Goal: Information Seeking & Learning: Find specific fact

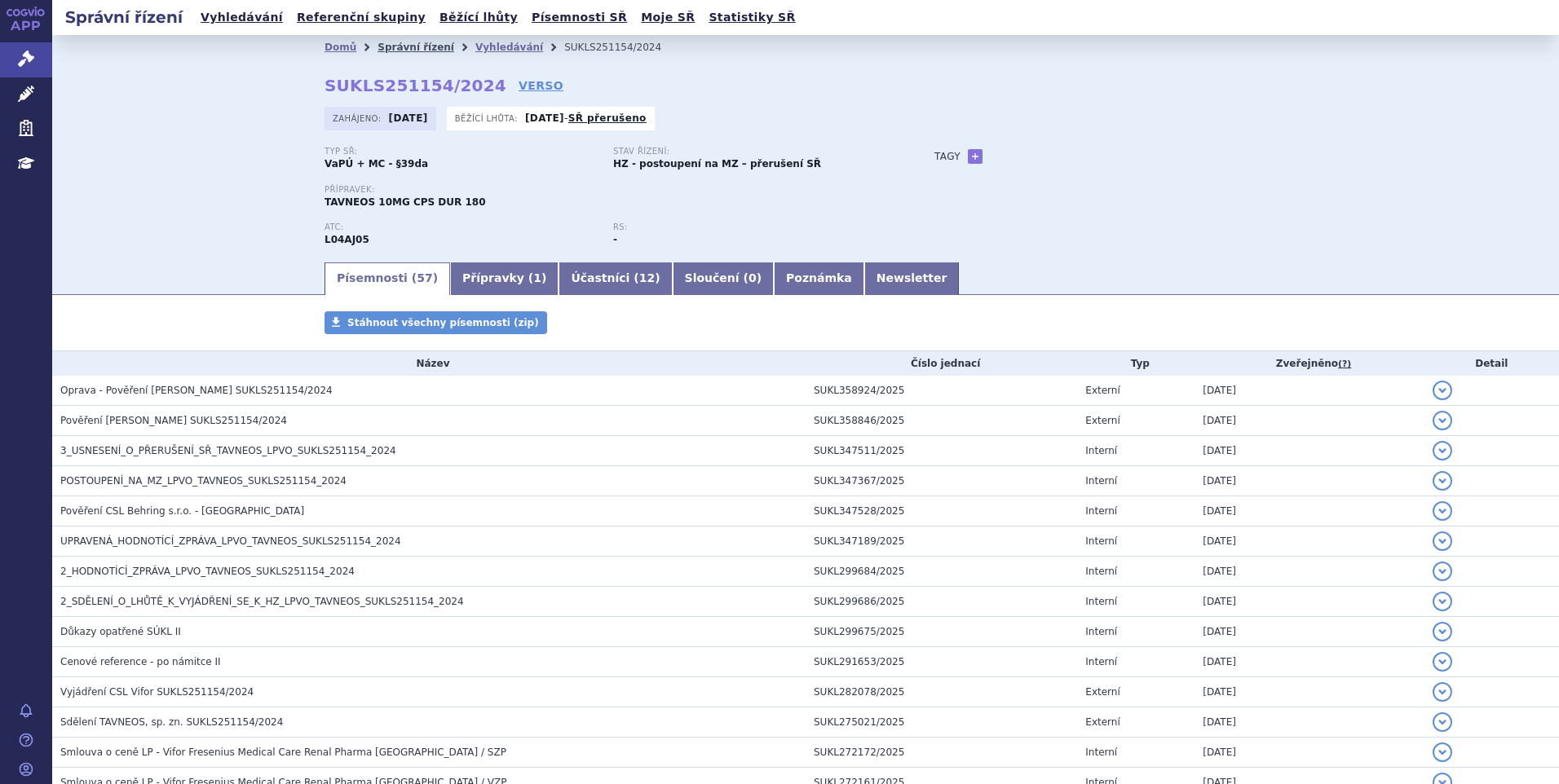
click at [406, 48] on link "Správní řízení" at bounding box center [416, 47] width 76 height 12
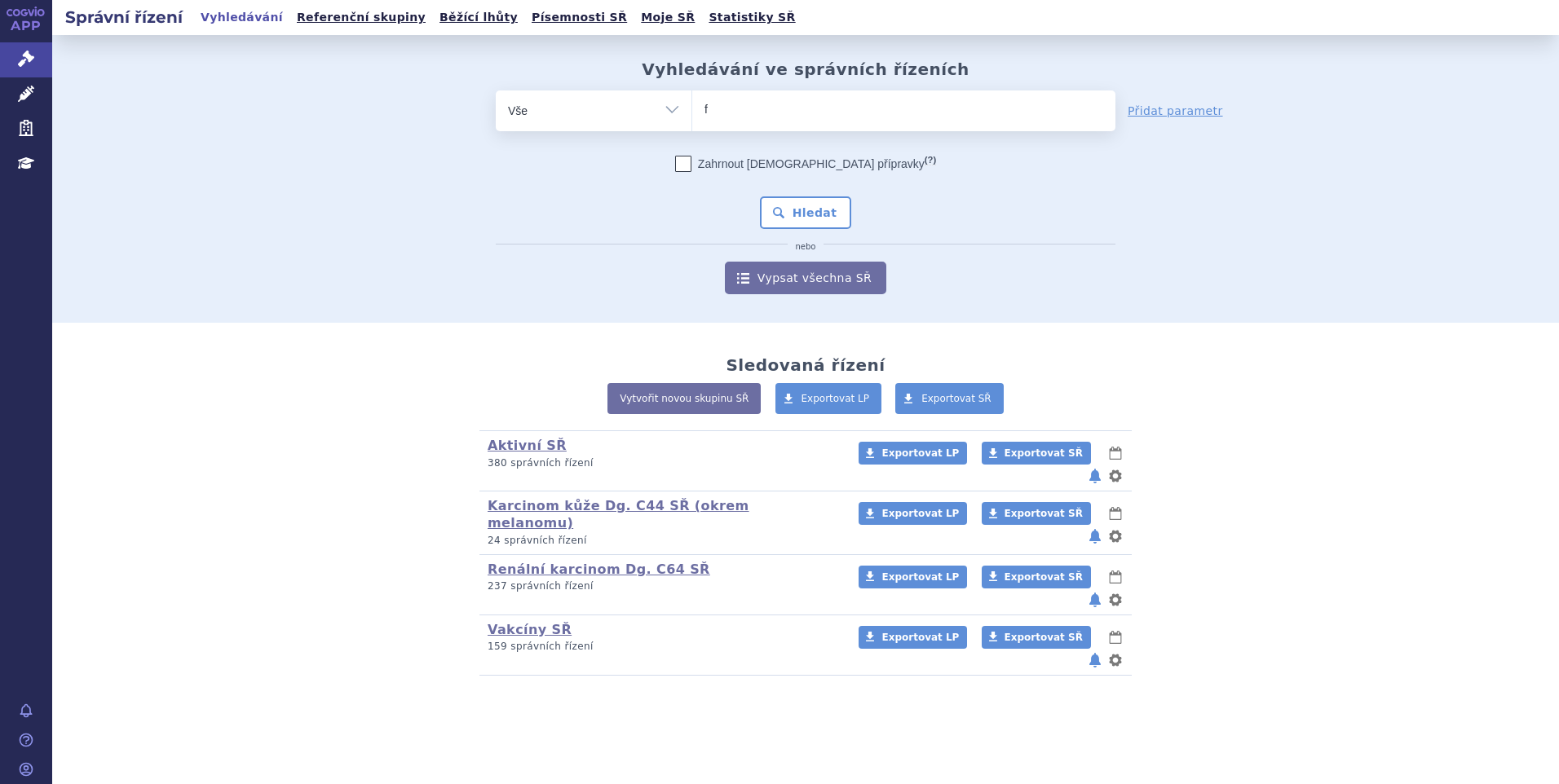
type input "fa"
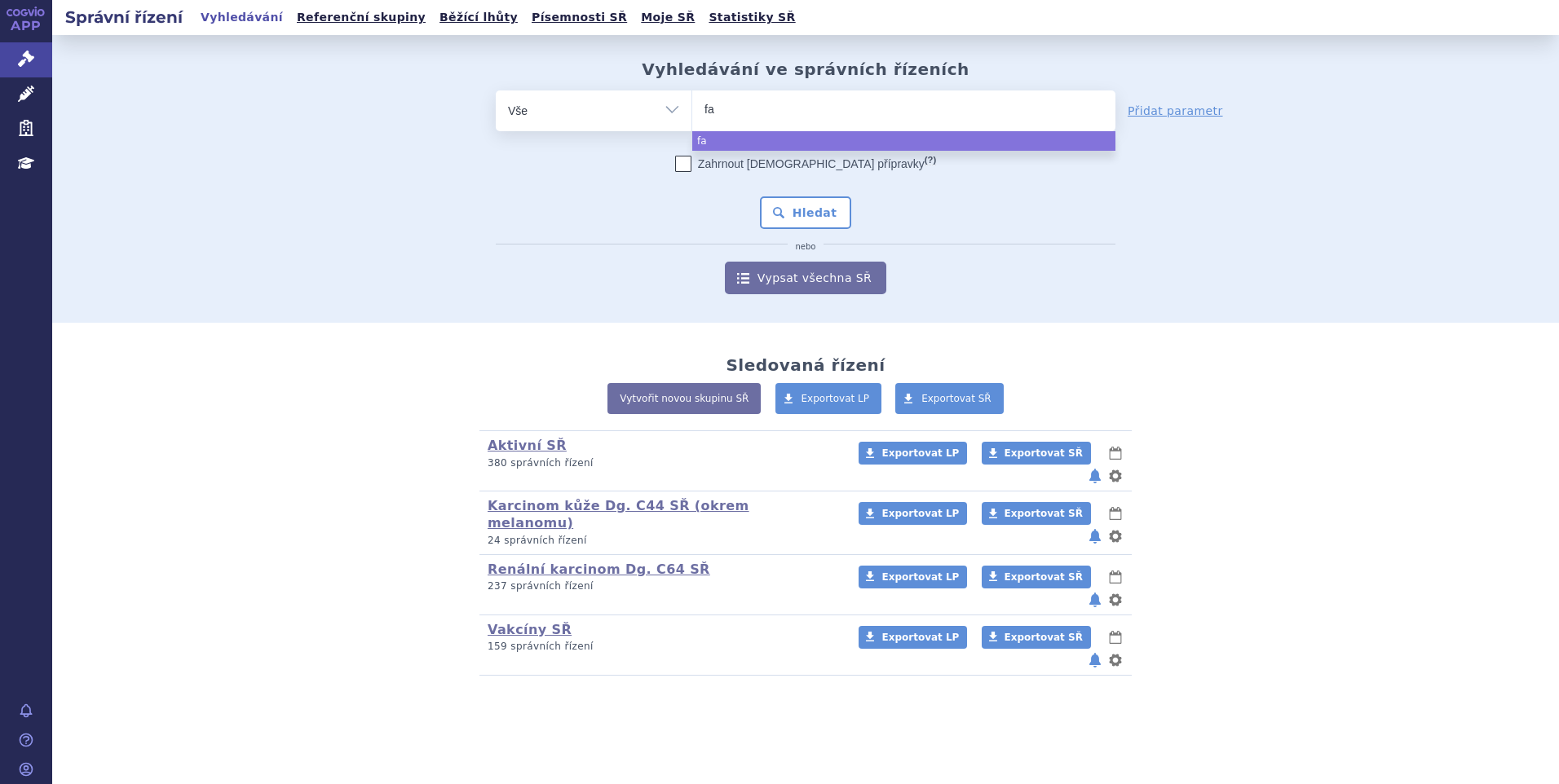
type input "fab"
type input "fabh"
type input "fabha"
type input "fabhal"
type input "fabhalt"
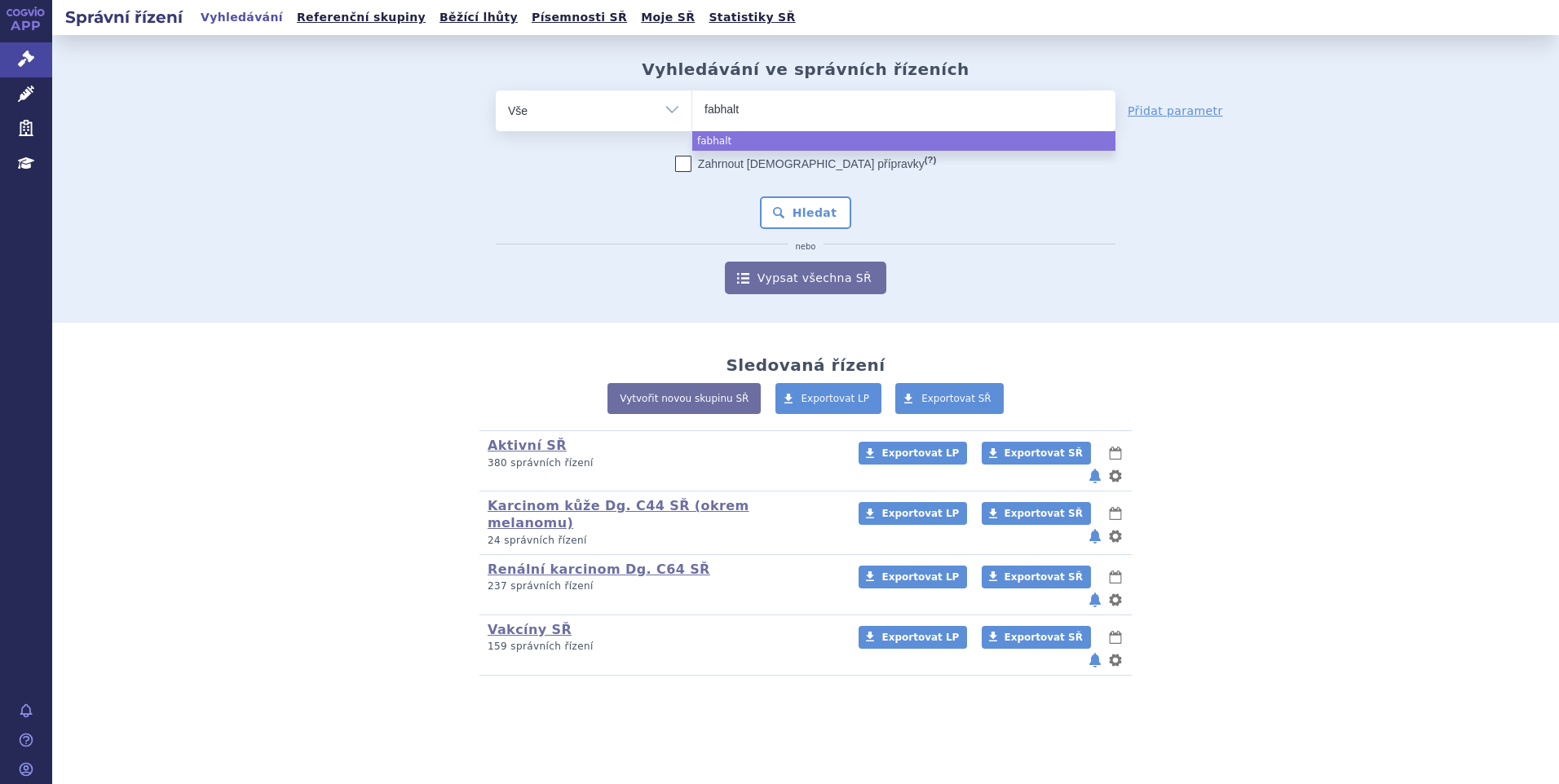
type input "fabhalta"
select select "fabhalta"
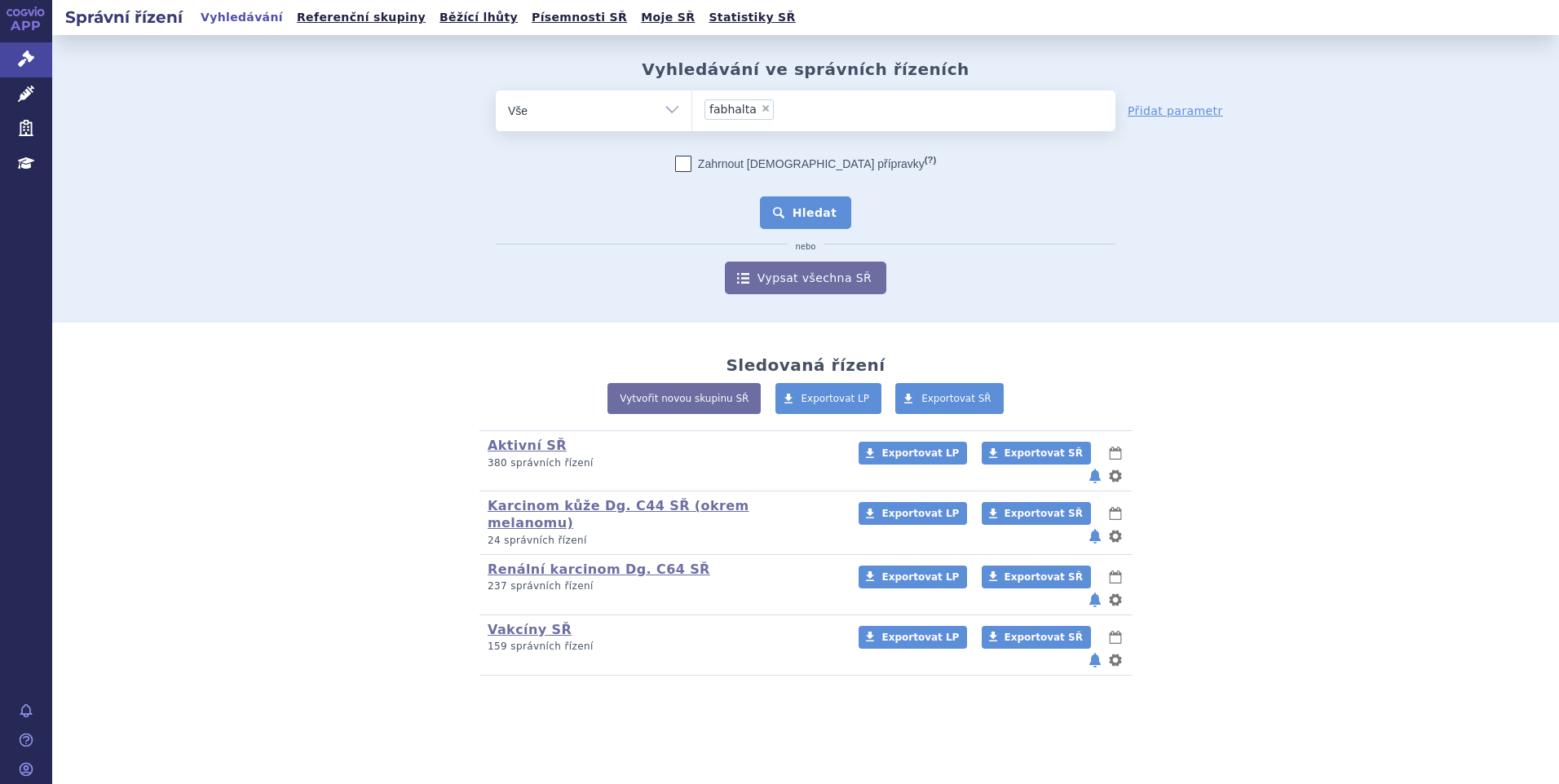
click at [786, 210] on button "Hledat" at bounding box center [806, 212] width 92 height 32
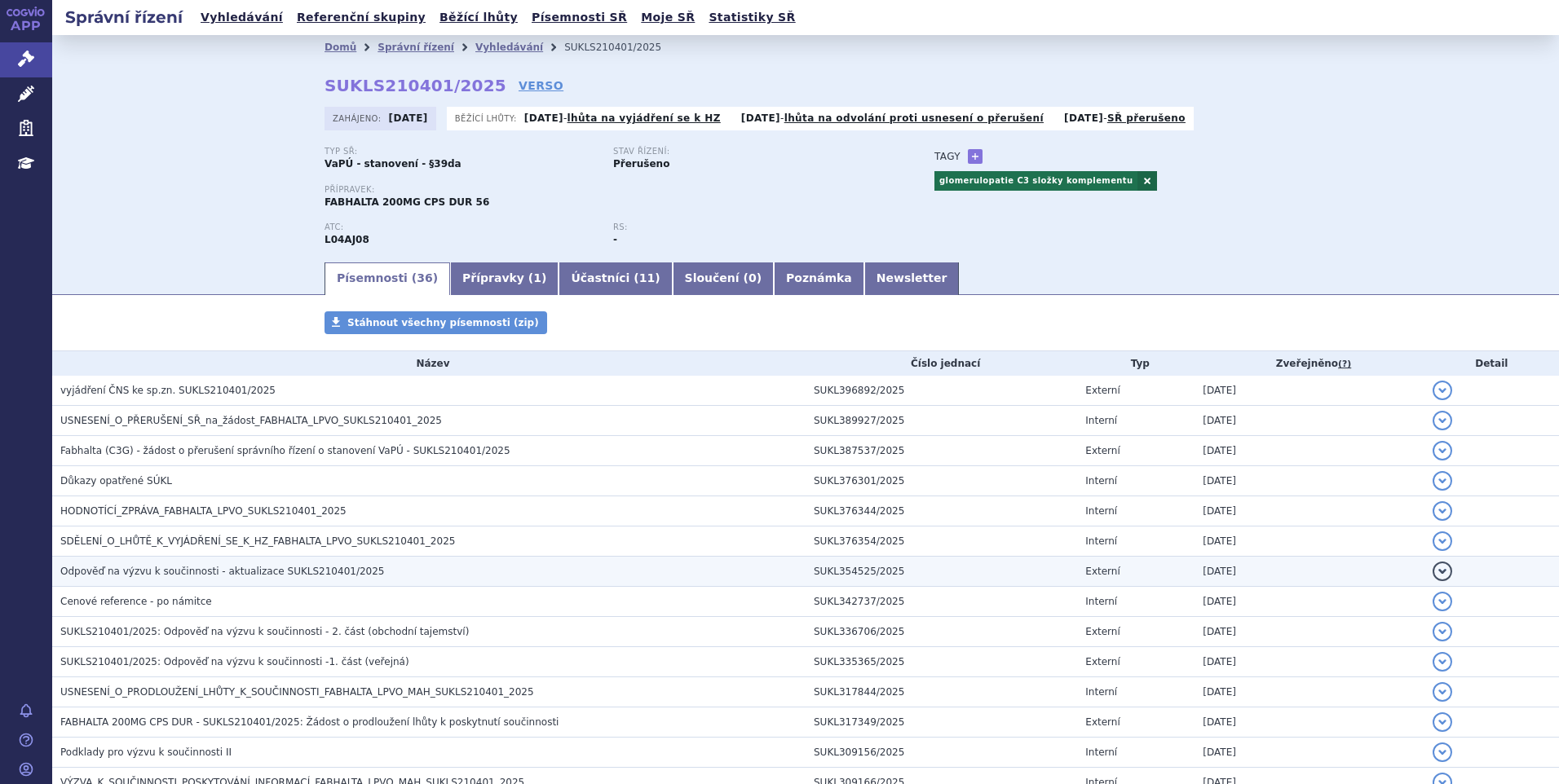
scroll to position [245, 0]
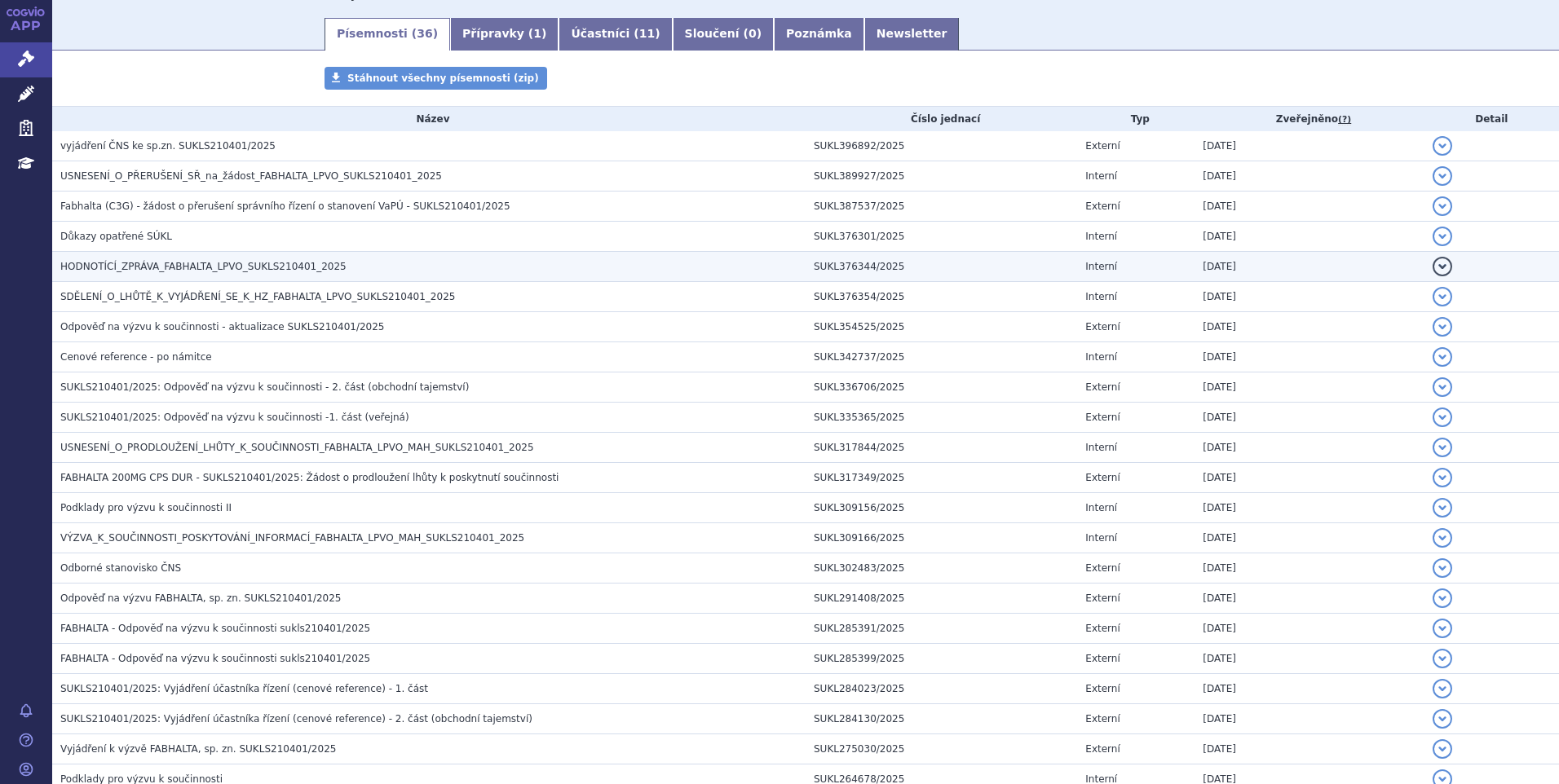
click at [138, 265] on span "HODNOTÍCÍ_ZPRÁVA_FABHALTA_LPVO_SUKLS210401_2025" at bounding box center [203, 266] width 286 height 12
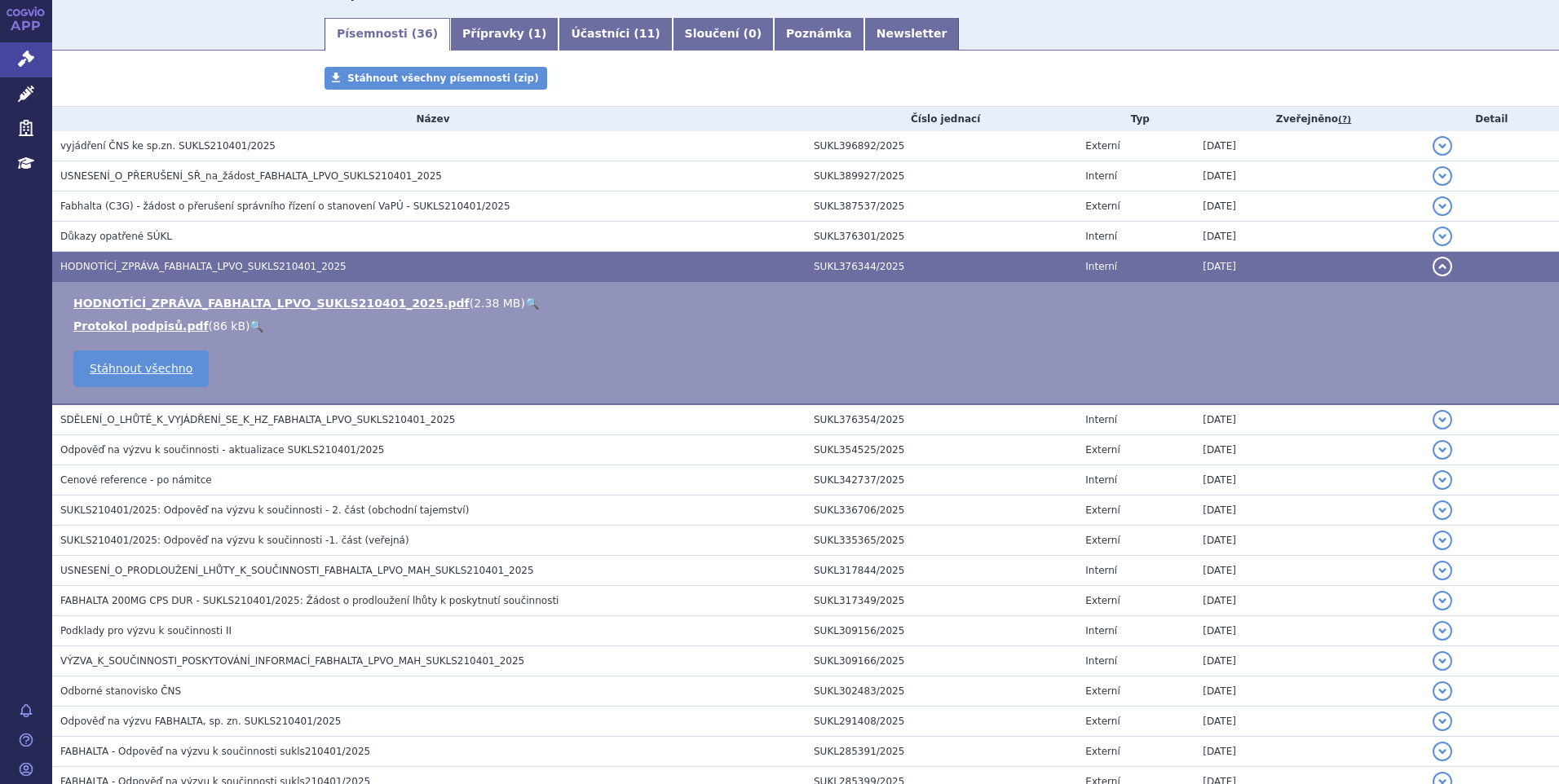
click at [525, 300] on link "🔍" at bounding box center [532, 303] width 13 height 13
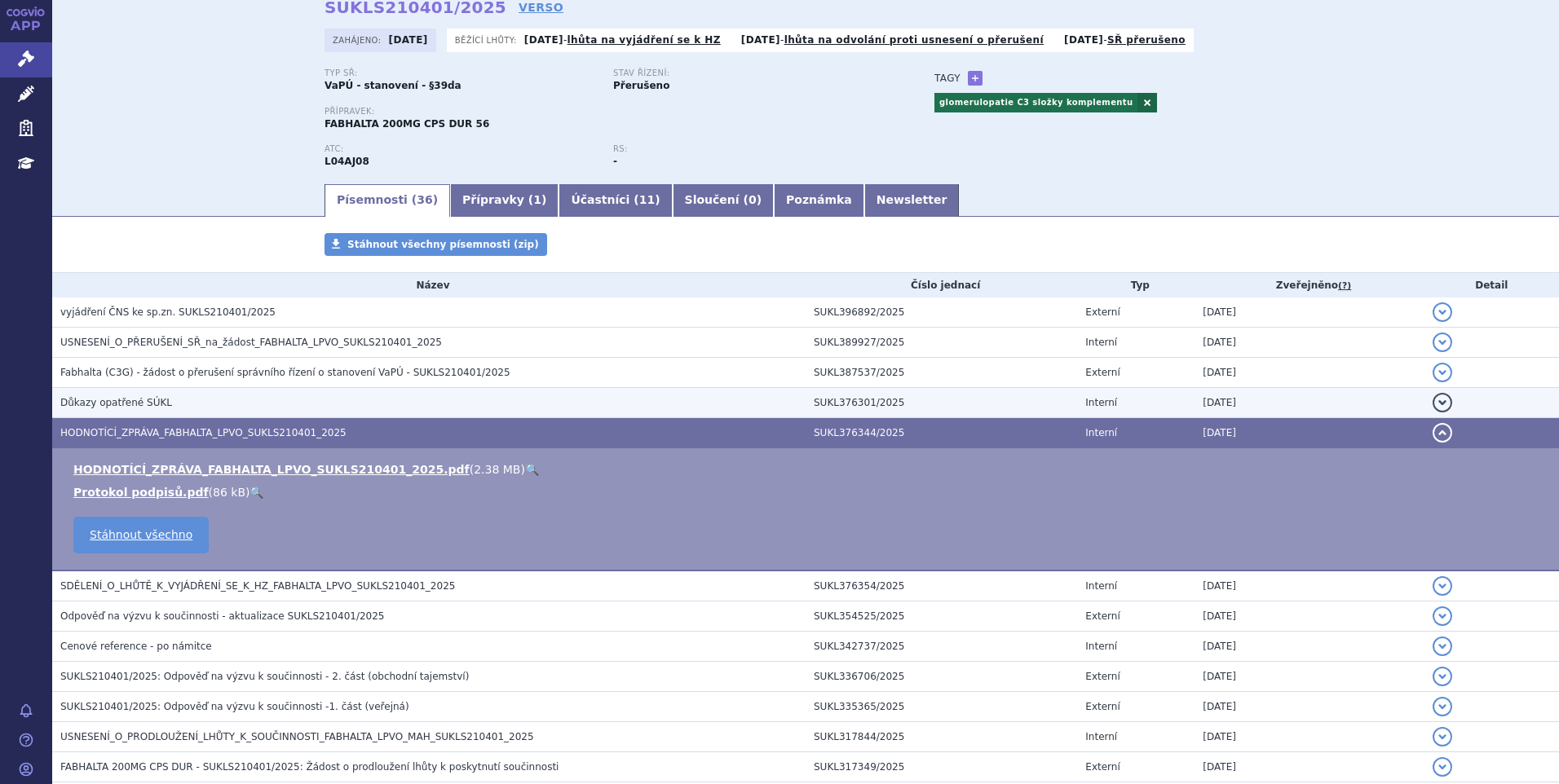
scroll to position [0, 0]
